Goal: Task Accomplishment & Management: Use online tool/utility

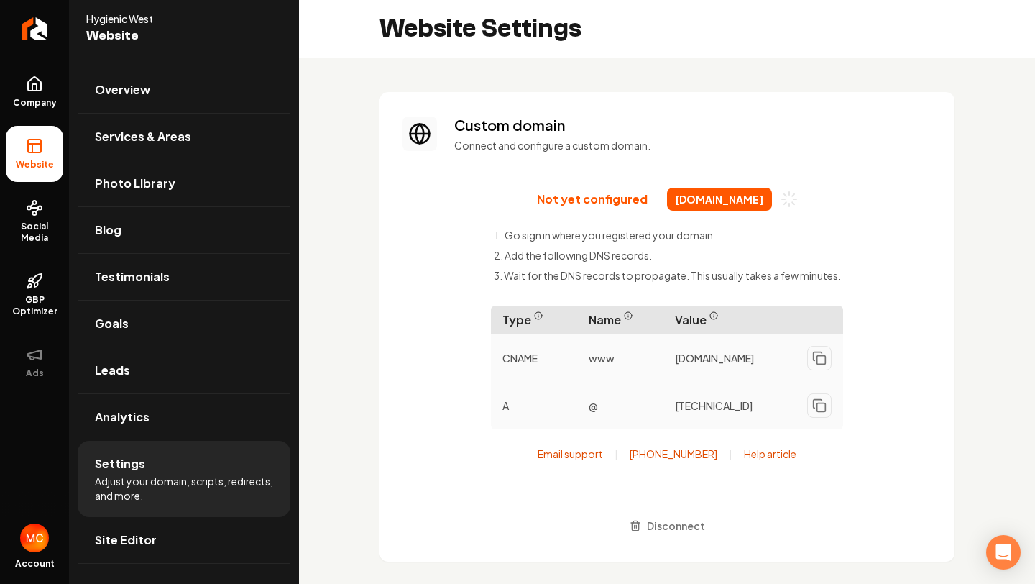
click at [26, 164] on span "Website" at bounding box center [35, 164] width 50 height 11
click at [35, 156] on li "Website" at bounding box center [34, 154] width 57 height 56
click at [29, 97] on span "Company" at bounding box center [34, 102] width 55 height 11
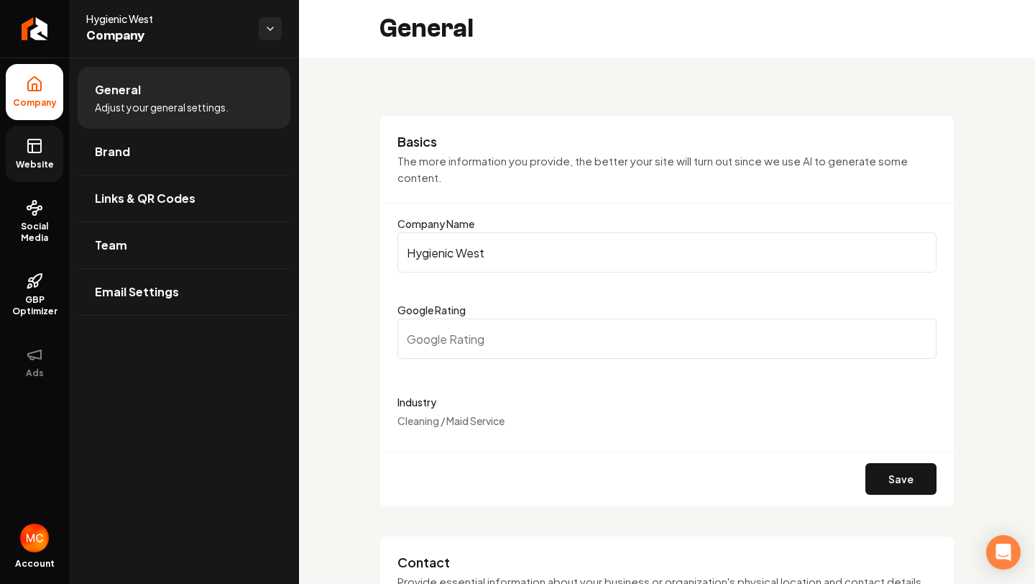
click at [34, 152] on rect at bounding box center [34, 145] width 13 height 13
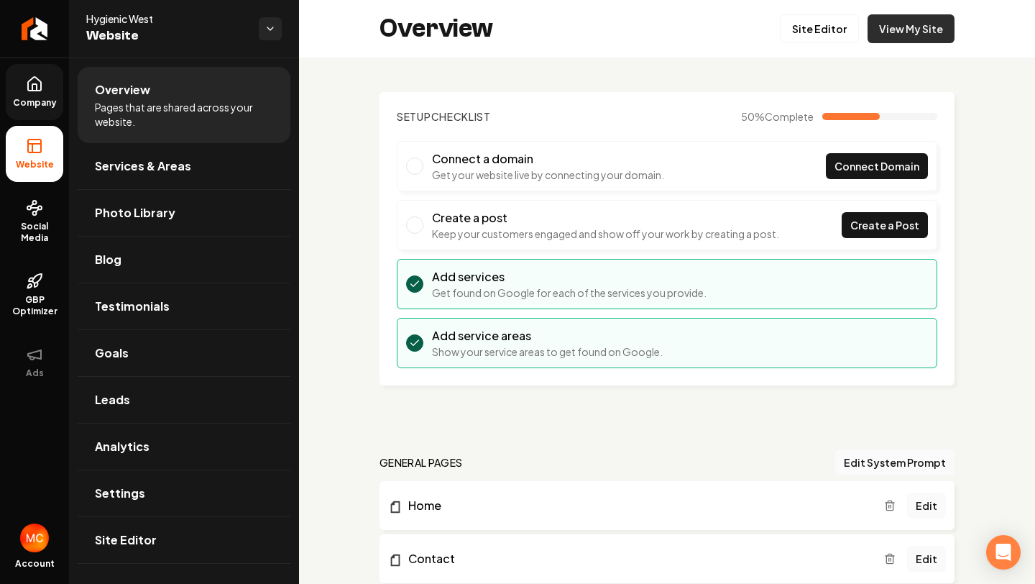
click at [936, 31] on link "View My Site" at bounding box center [910, 28] width 87 height 29
click at [828, 26] on link "Site Editor" at bounding box center [819, 28] width 79 height 29
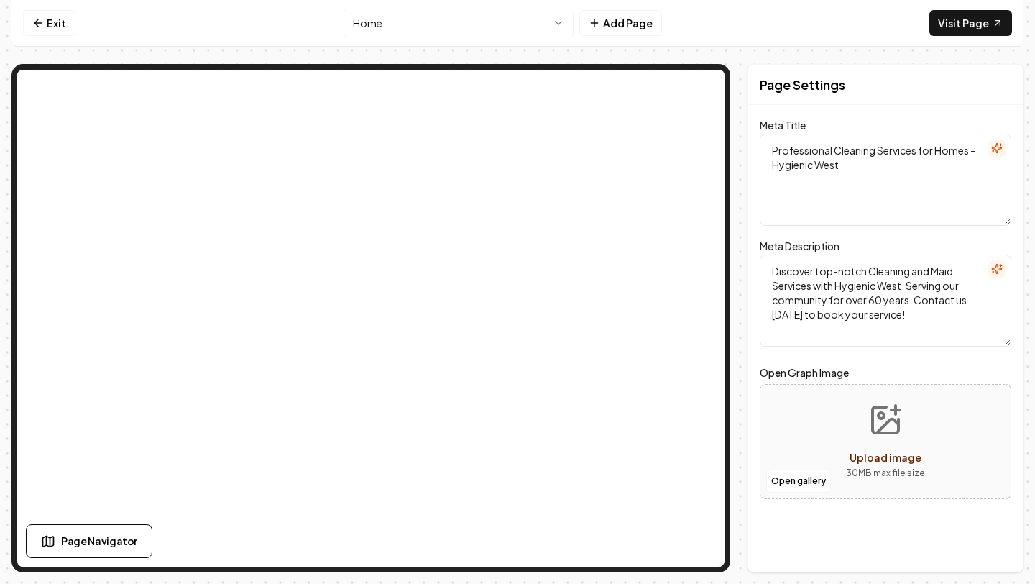
click at [828, 25] on nav "Exit Home Add Page Visit Page" at bounding box center [517, 23] width 1012 height 47
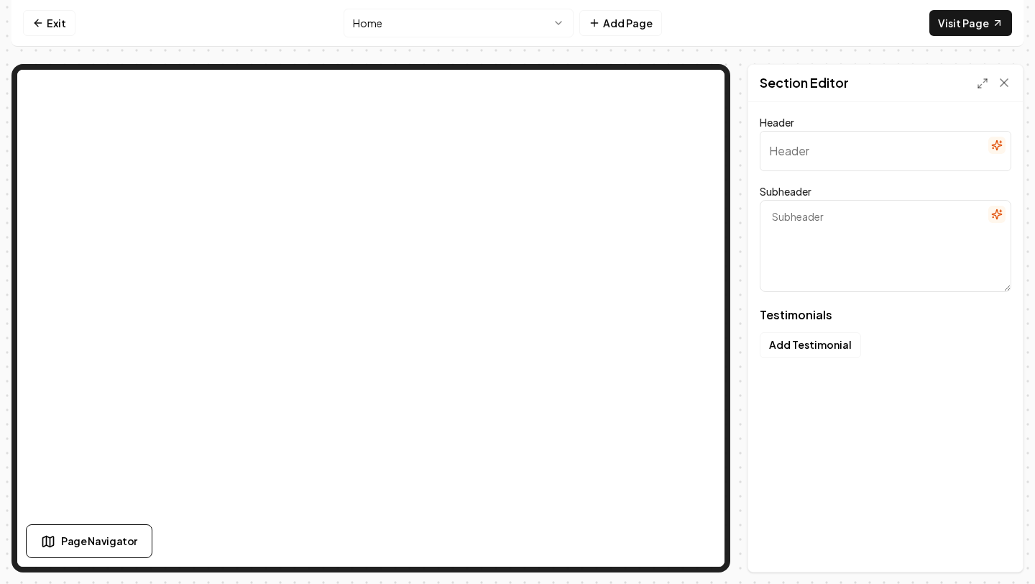
type input "Loved by our customers"
type textarea "Here's what they've been saying"
